Goal: Task Accomplishment & Management: Manage account settings

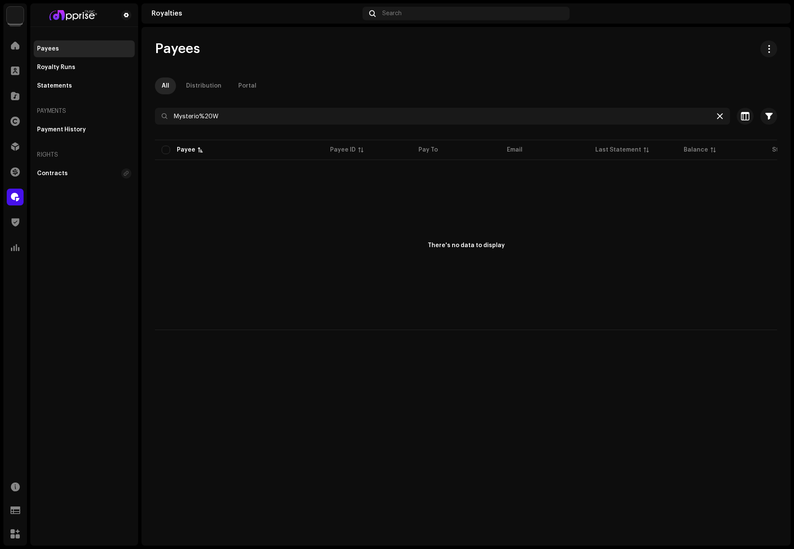
click at [720, 118] on icon at bounding box center [720, 116] width 6 height 7
click at [720, 117] on div at bounding box center [720, 116] width 10 height 10
click at [17, 48] on span at bounding box center [15, 45] width 8 height 7
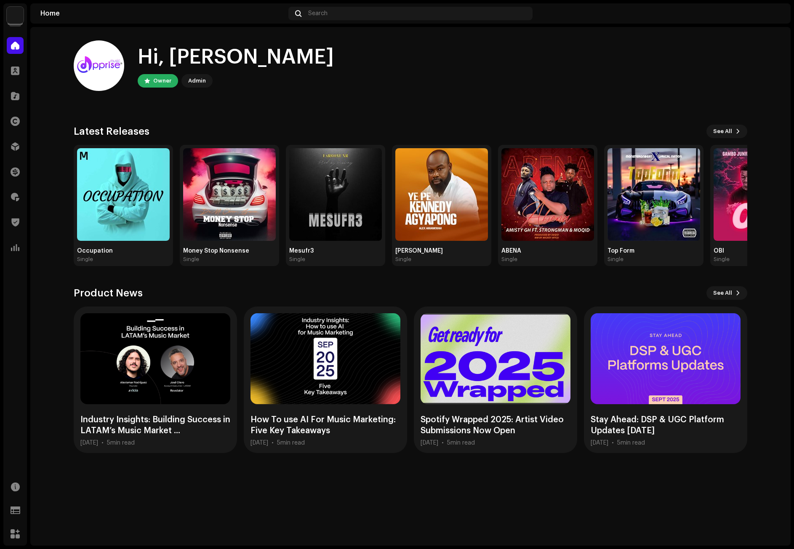
click at [622, 77] on div "Hi, [PERSON_NAME] Owner Admin" at bounding box center [411, 65] width 674 height 51
click at [616, 77] on div "Hi, [PERSON_NAME] Owner Admin" at bounding box center [411, 65] width 674 height 51
click at [646, 83] on div "Hi, [PERSON_NAME] Owner Admin" at bounding box center [411, 65] width 674 height 51
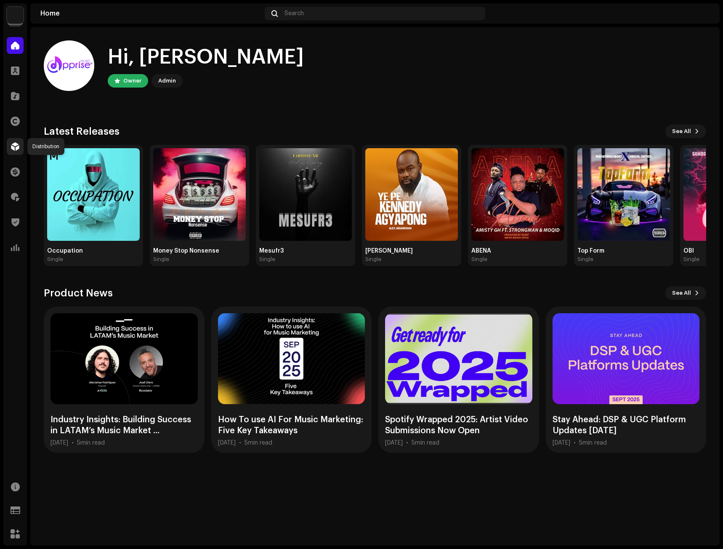
click at [18, 141] on div at bounding box center [15, 146] width 17 height 17
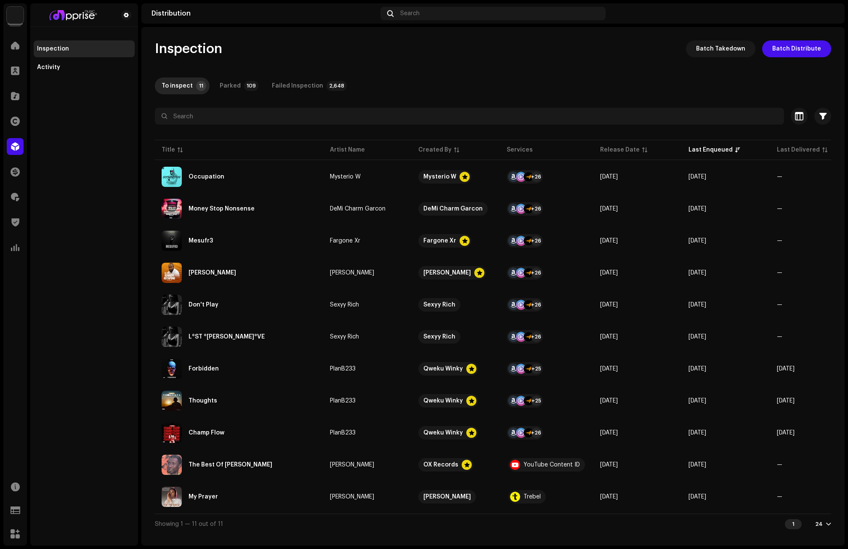
click at [530, 76] on div "Inspection Batch Takedown Batch Distribute To inspect 11 Parked 109 Failed Insp…" at bounding box center [492, 286] width 703 height 493
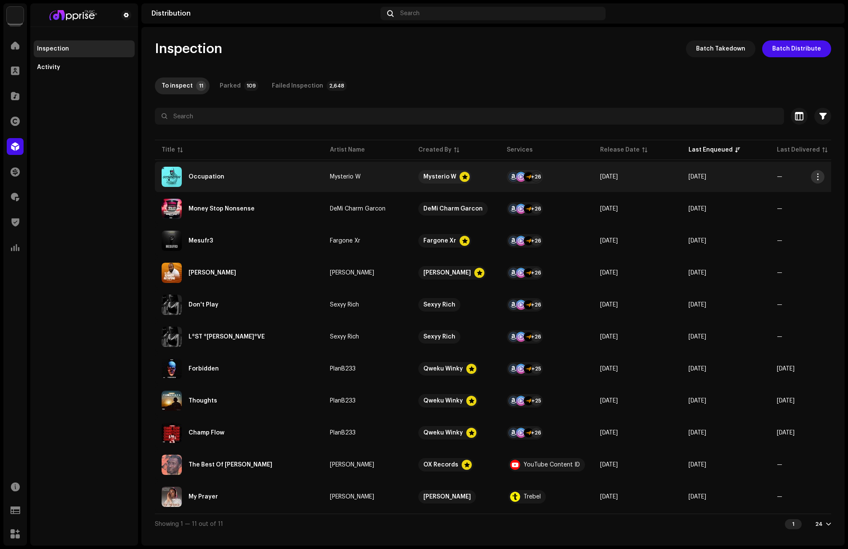
click at [793, 174] on span "button" at bounding box center [818, 176] width 6 height 7
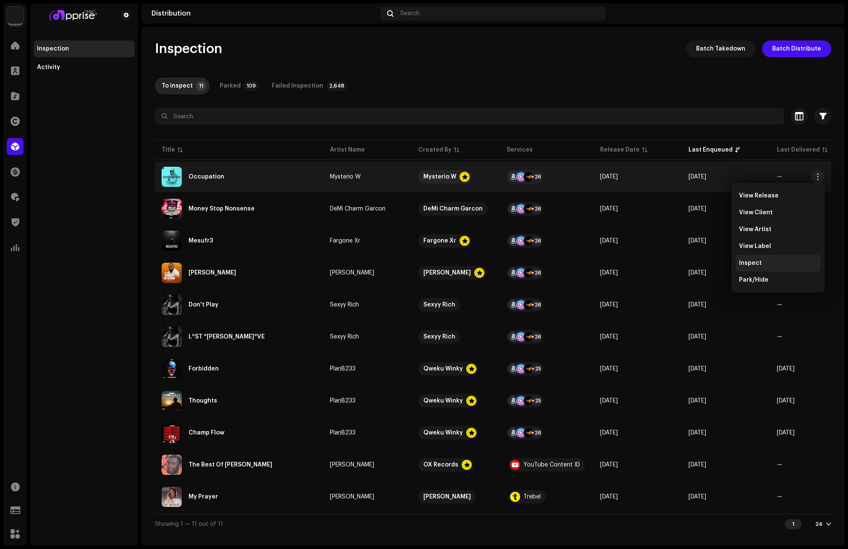
click at [761, 261] on div "Inspect" at bounding box center [778, 263] width 78 height 7
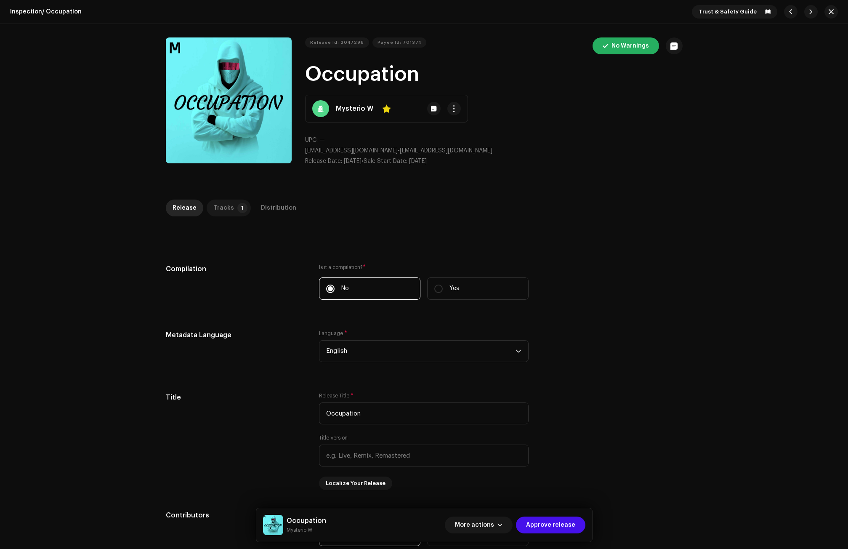
click at [225, 206] on div "Tracks" at bounding box center [223, 208] width 21 height 17
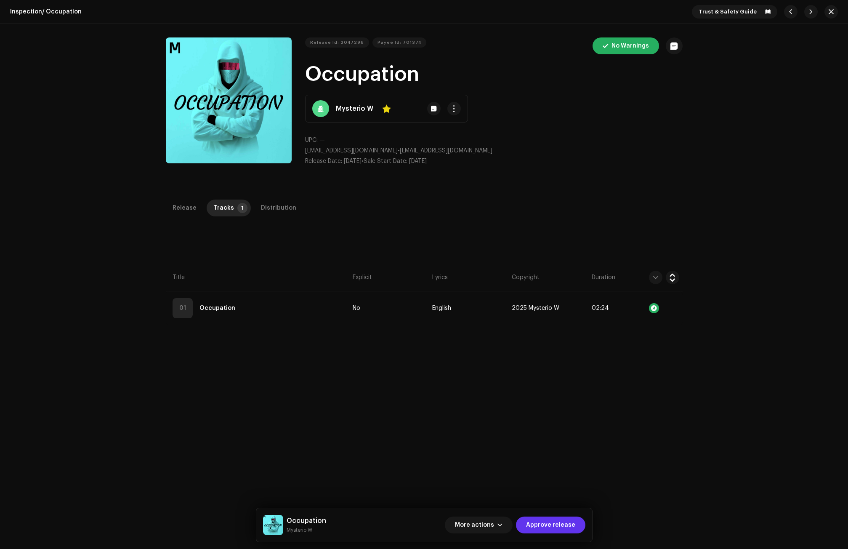
click at [557, 524] on span "Approve release" at bounding box center [550, 525] width 49 height 17
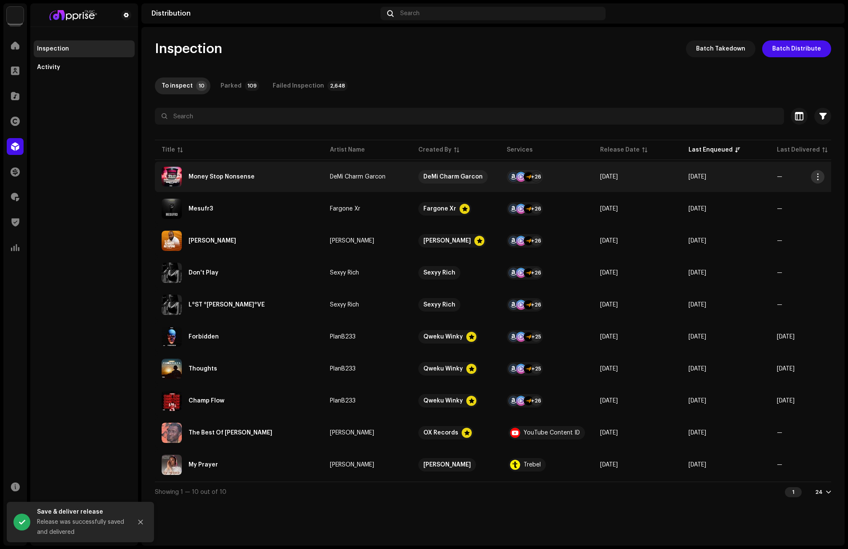
click at [793, 176] on button "button" at bounding box center [817, 176] width 13 height 13
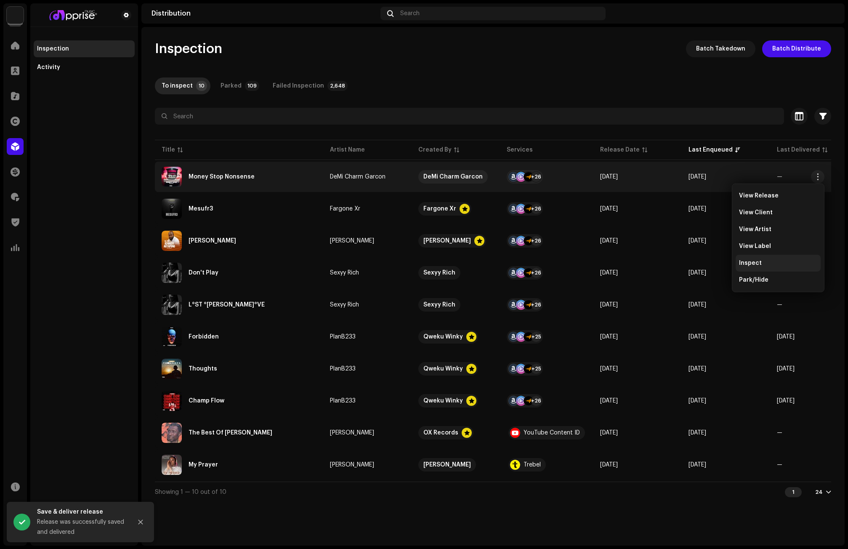
click at [754, 264] on span "Inspect" at bounding box center [750, 263] width 23 height 7
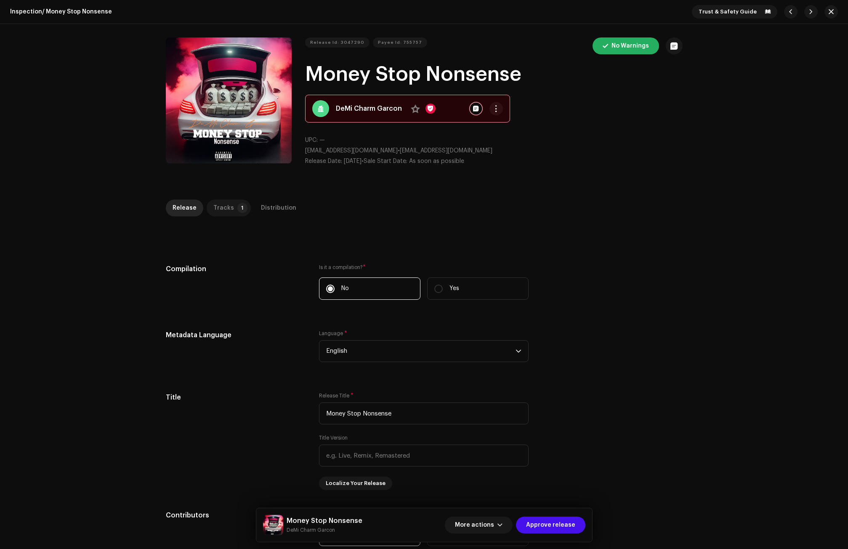
click at [237, 206] on p-badge "1" at bounding box center [242, 208] width 10 height 10
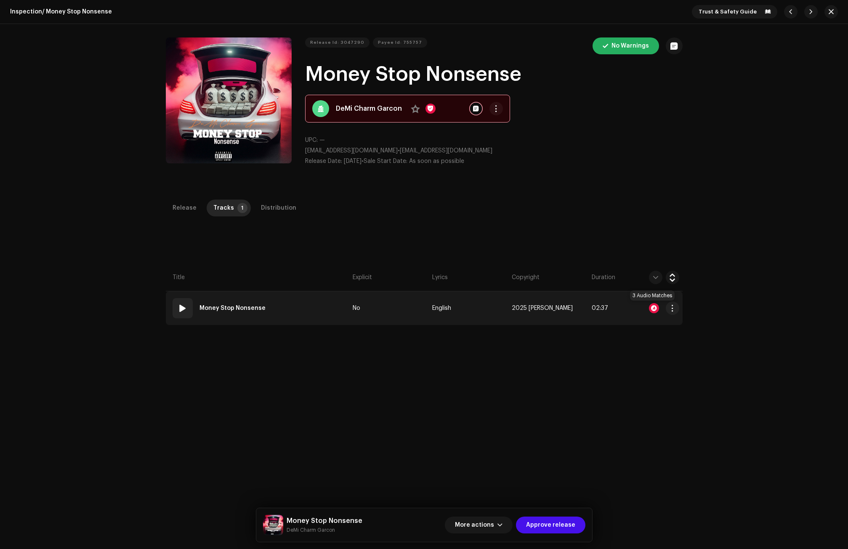
click at [650, 306] on div at bounding box center [654, 308] width 10 height 10
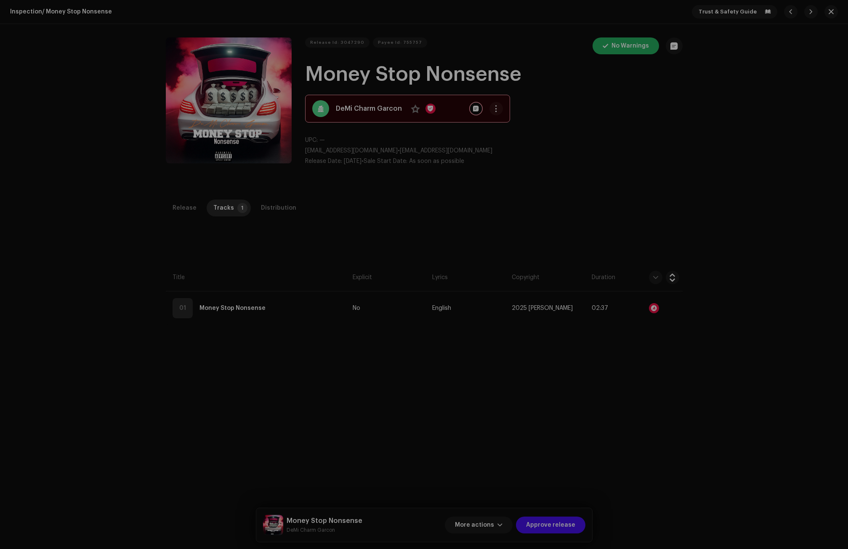
click at [737, 301] on div "Audio Recognition by Remix/Sample 3 All results require review/listening to avo…" at bounding box center [424, 274] width 848 height 549
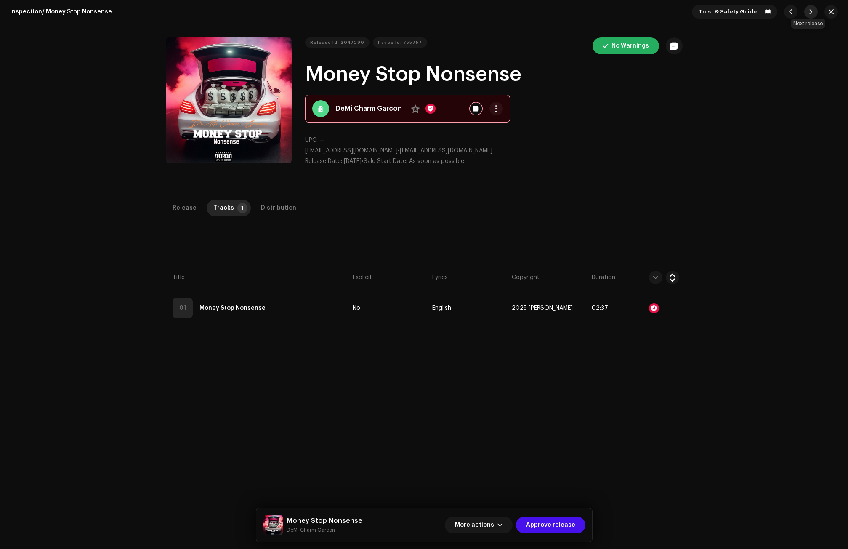
click at [793, 12] on span "button" at bounding box center [811, 11] width 5 height 7
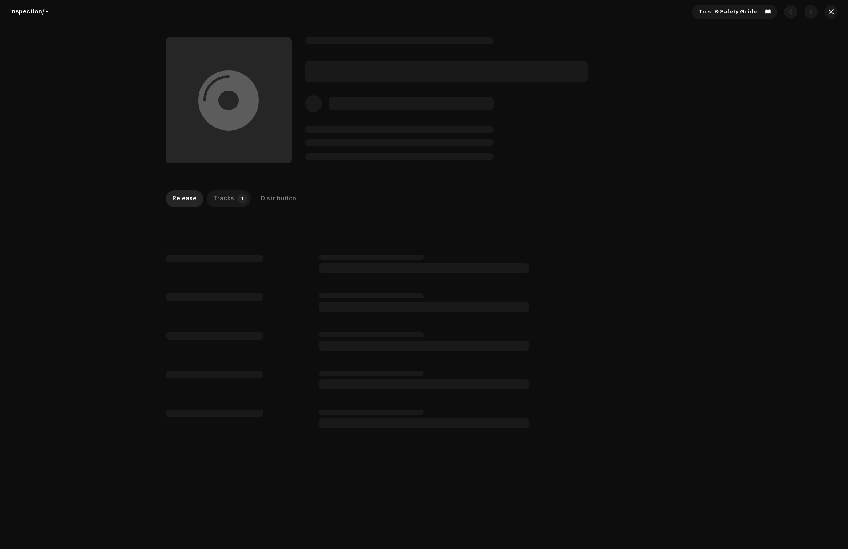
click at [230, 199] on p-tab "Tracks 1" at bounding box center [229, 198] width 44 height 17
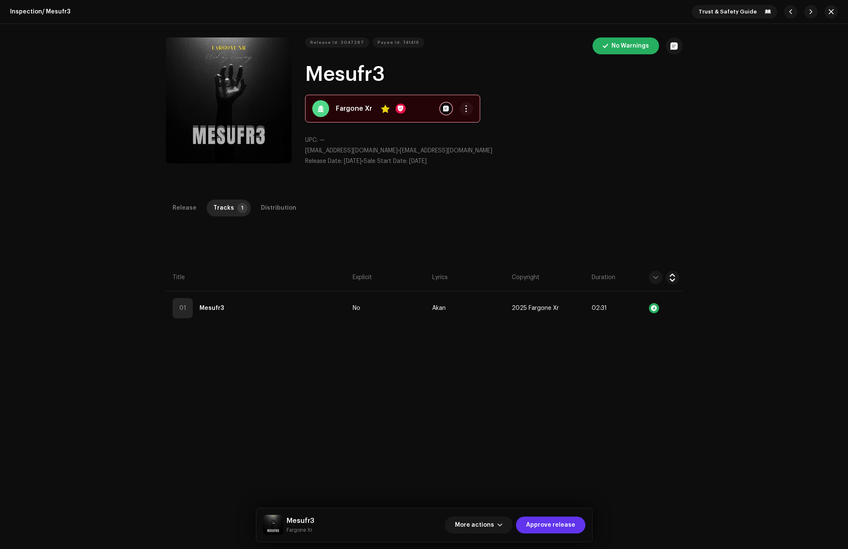
click at [554, 521] on span "Approve release" at bounding box center [550, 525] width 49 height 17
